Goal: Check status

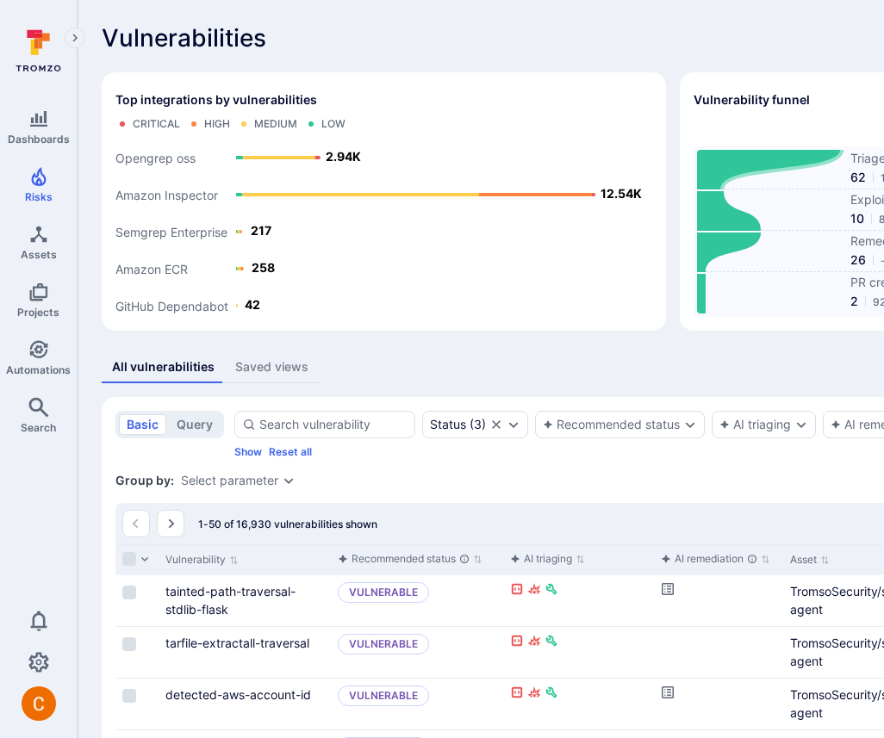
scroll to position [0, 357]
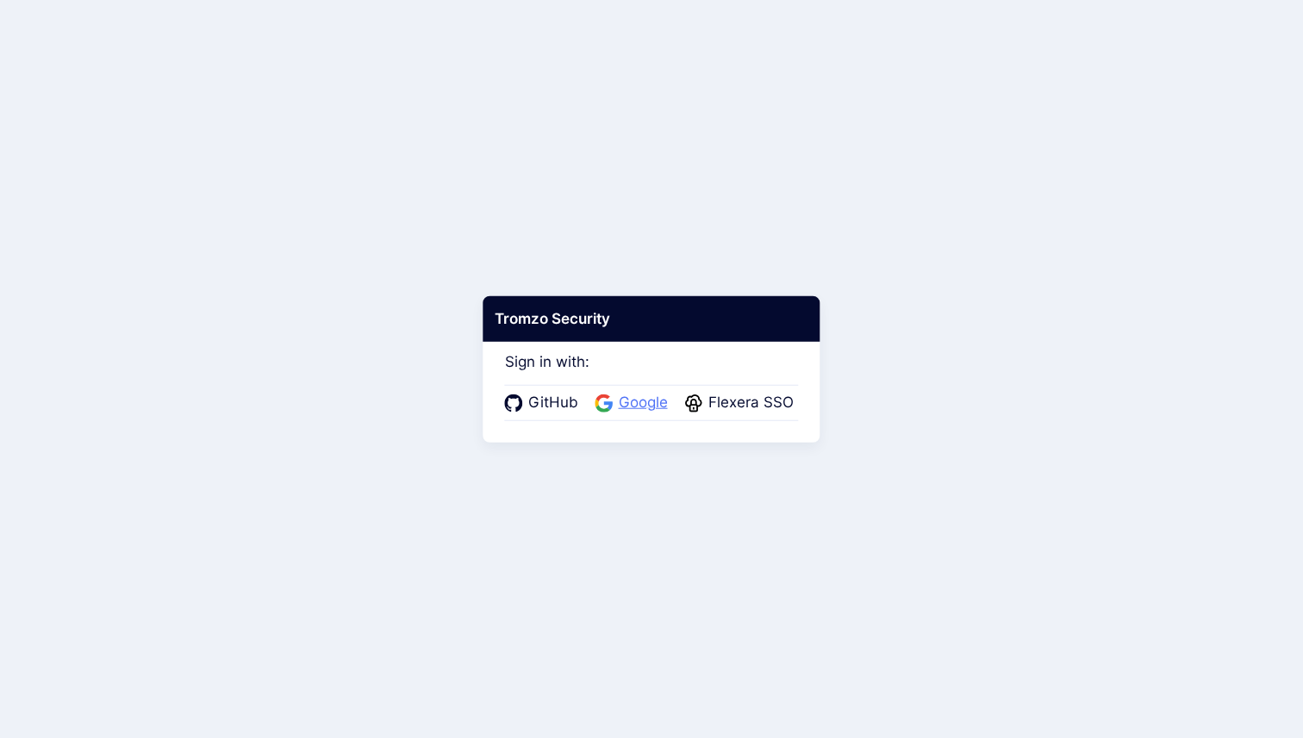
click at [637, 405] on span "Google" at bounding box center [643, 403] width 59 height 22
